Goal: Navigation & Orientation: Find specific page/section

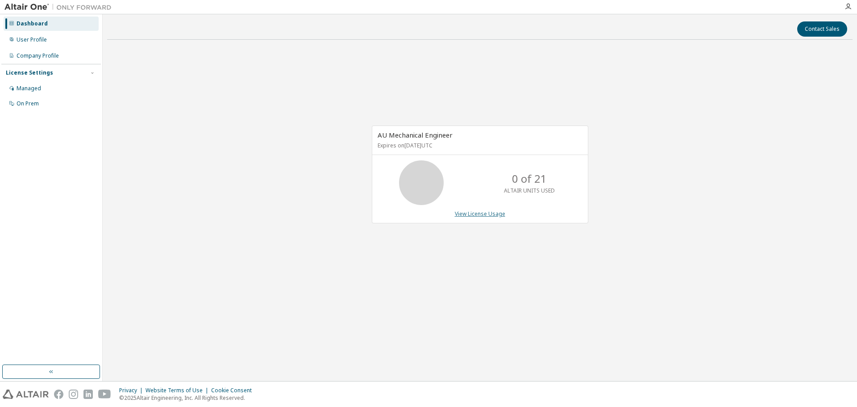
click at [478, 212] on link "View License Usage" at bounding box center [480, 214] width 50 height 8
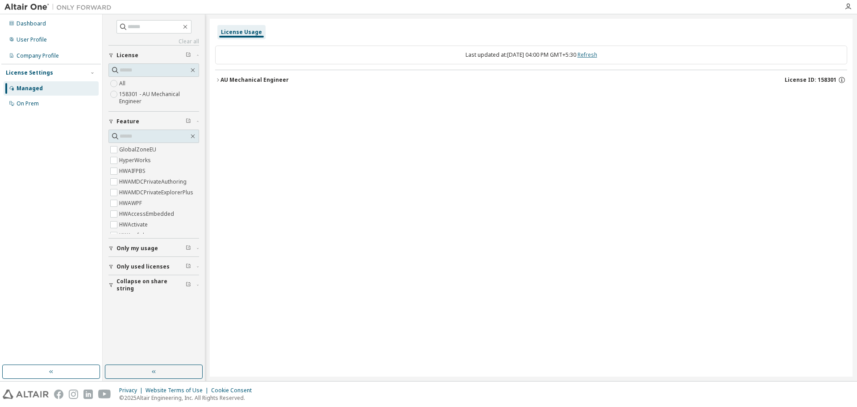
click at [596, 53] on link "Refresh" at bounding box center [588, 55] width 20 height 8
click at [219, 80] on icon "button" at bounding box center [217, 79] width 5 height 5
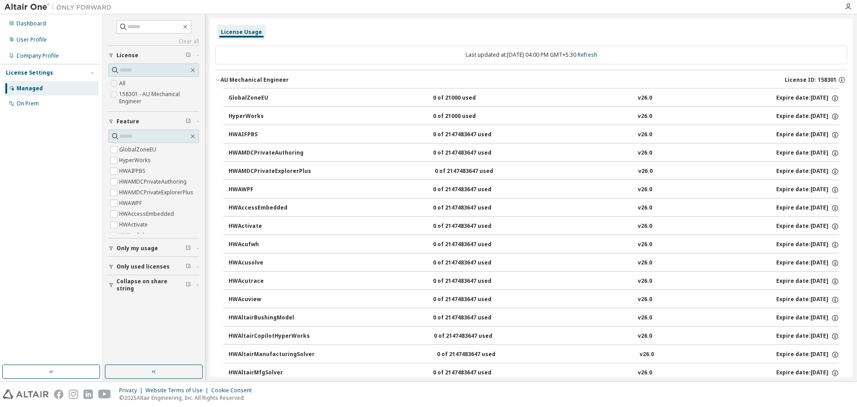
click at [220, 80] on icon "button" at bounding box center [217, 79] width 5 height 5
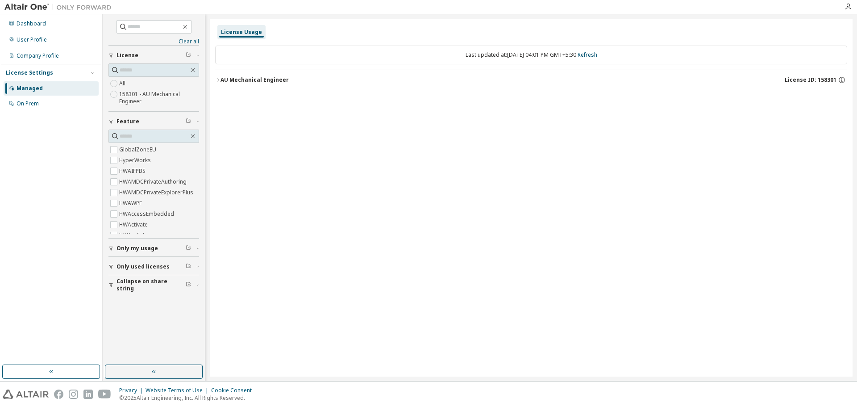
click at [218, 80] on icon "button" at bounding box center [218, 79] width 2 height 3
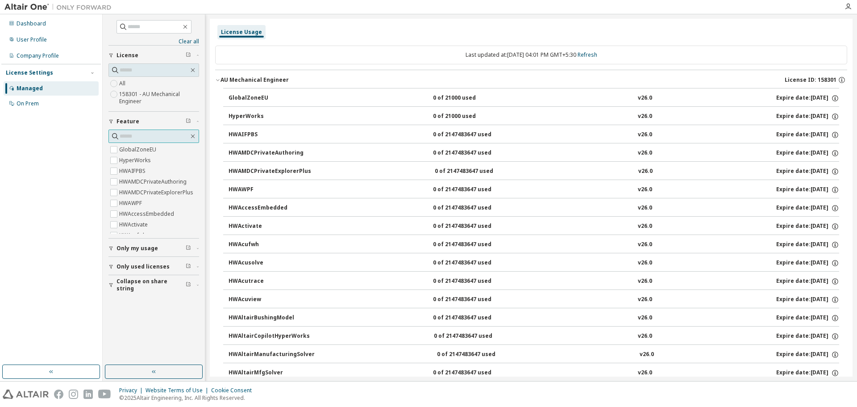
click at [134, 137] on input "text" at bounding box center [154, 136] width 69 height 9
type input "**"
click at [142, 150] on label "HyperWorks" at bounding box center [135, 149] width 33 height 11
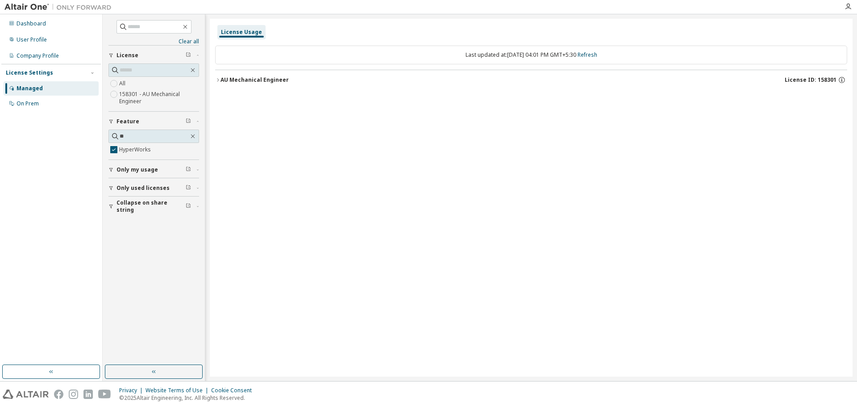
click at [218, 81] on icon "button" at bounding box center [217, 79] width 5 height 5
click at [33, 51] on div "Company Profile" at bounding box center [51, 56] width 95 height 14
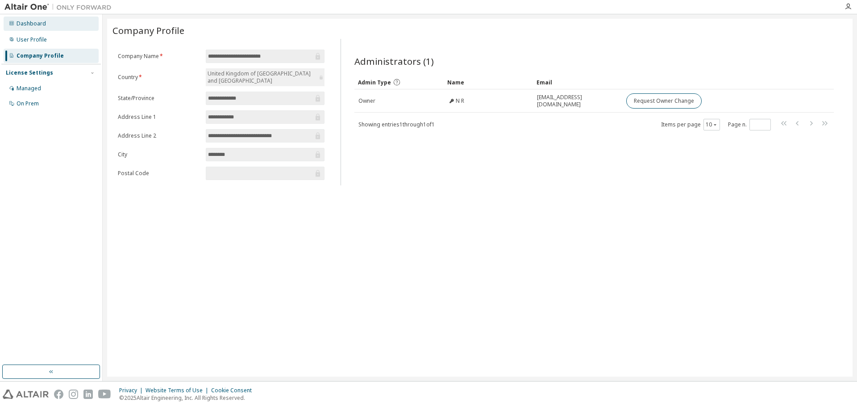
click at [41, 20] on div "Dashboard" at bounding box center [31, 23] width 29 height 7
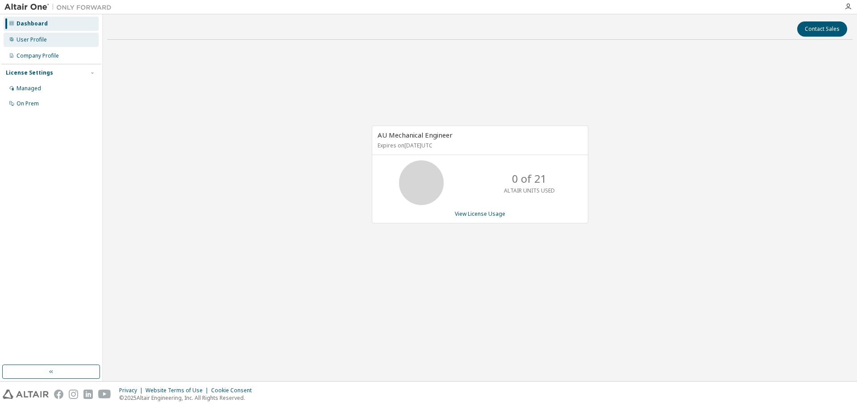
click at [35, 42] on div "User Profile" at bounding box center [32, 39] width 30 height 7
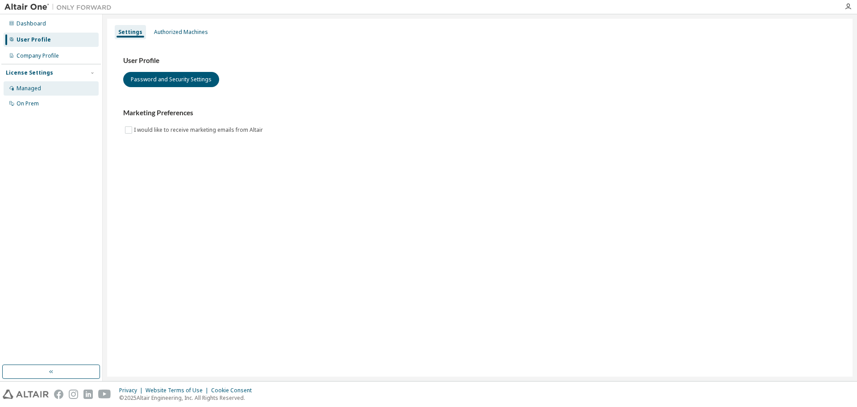
click at [34, 85] on div "Managed" at bounding box center [29, 88] width 25 height 7
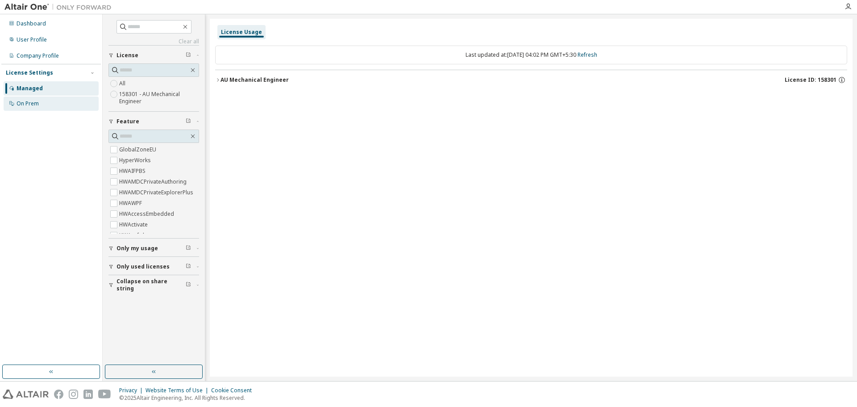
click at [46, 102] on div "On Prem" at bounding box center [51, 103] width 95 height 14
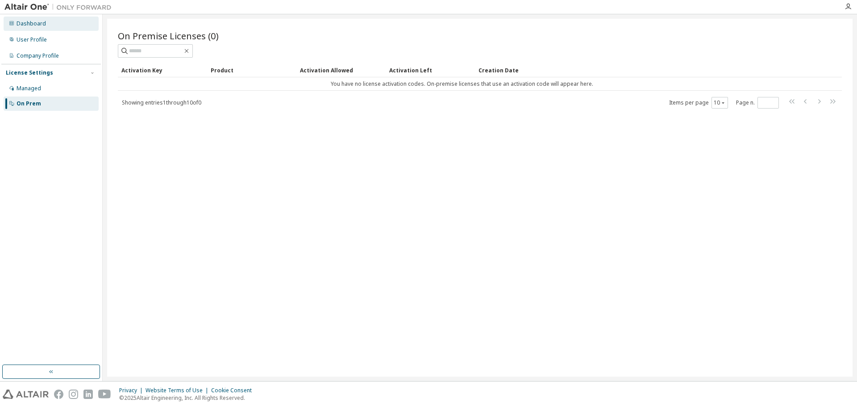
click at [25, 22] on div "Dashboard" at bounding box center [31, 23] width 29 height 7
